Goal: Find specific page/section: Find specific page/section

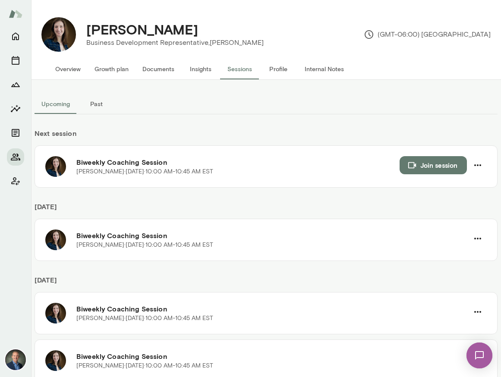
scroll to position [59, 0]
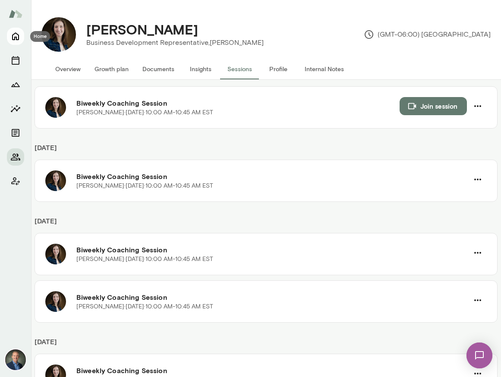
click at [14, 37] on icon "Home" at bounding box center [15, 37] width 7 height 8
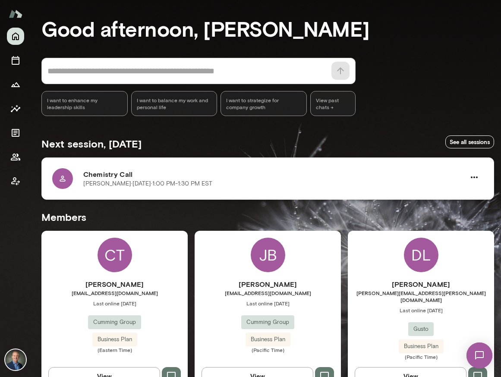
scroll to position [32, 0]
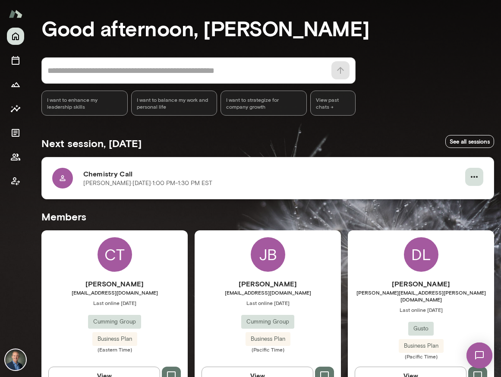
click at [473, 174] on icon "button" at bounding box center [474, 177] width 10 height 10
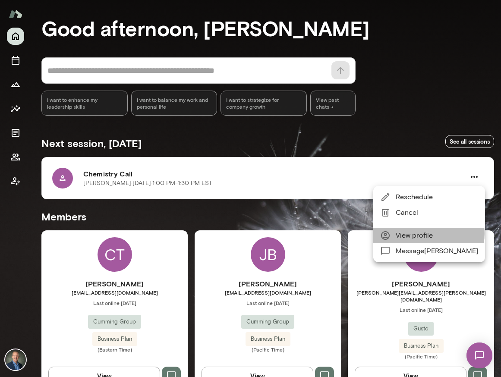
click at [425, 233] on span "View profile" at bounding box center [437, 235] width 82 height 10
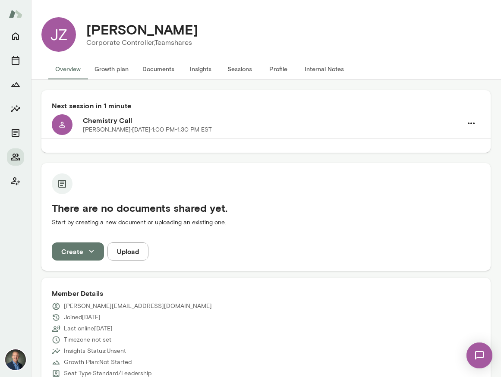
click at [333, 69] on button "Internal Notes" at bounding box center [324, 69] width 53 height 21
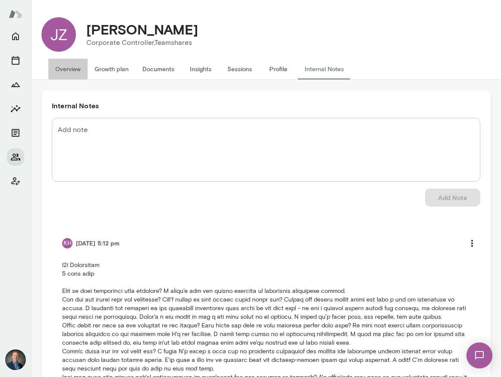
click at [63, 69] on button "Overview" at bounding box center [67, 69] width 39 height 21
